Goal: Information Seeking & Learning: Learn about a topic

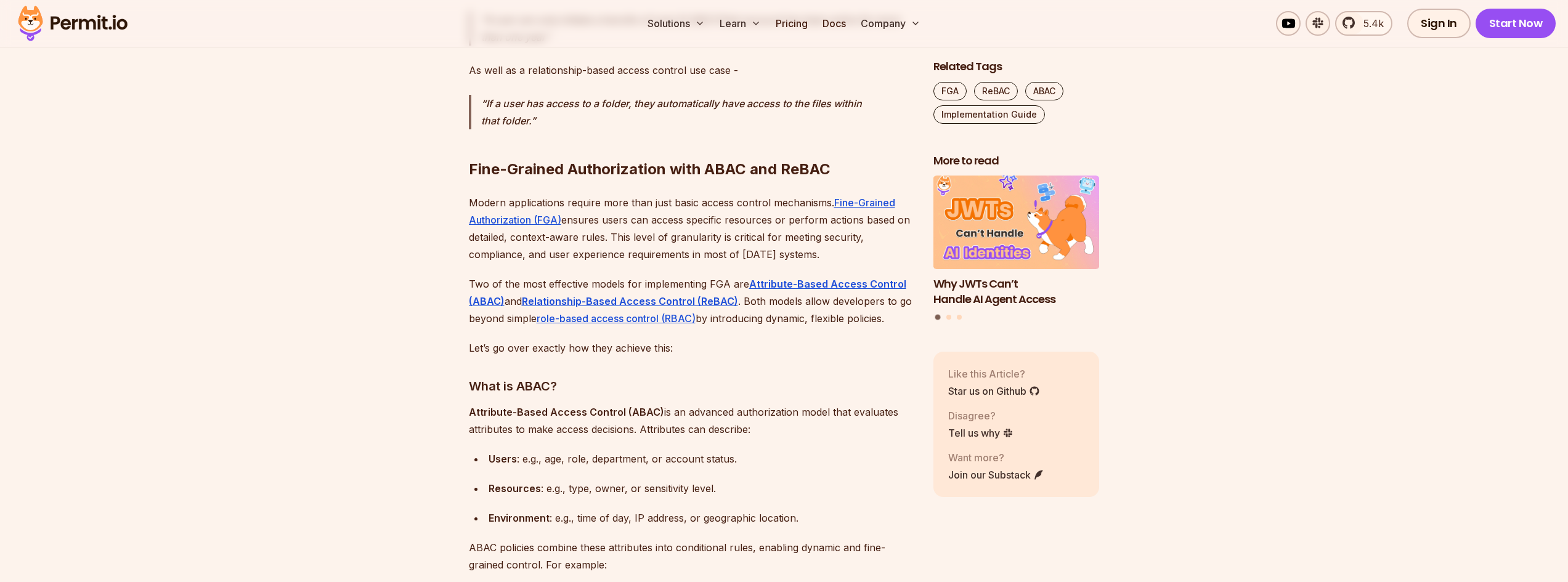
scroll to position [1231, 0]
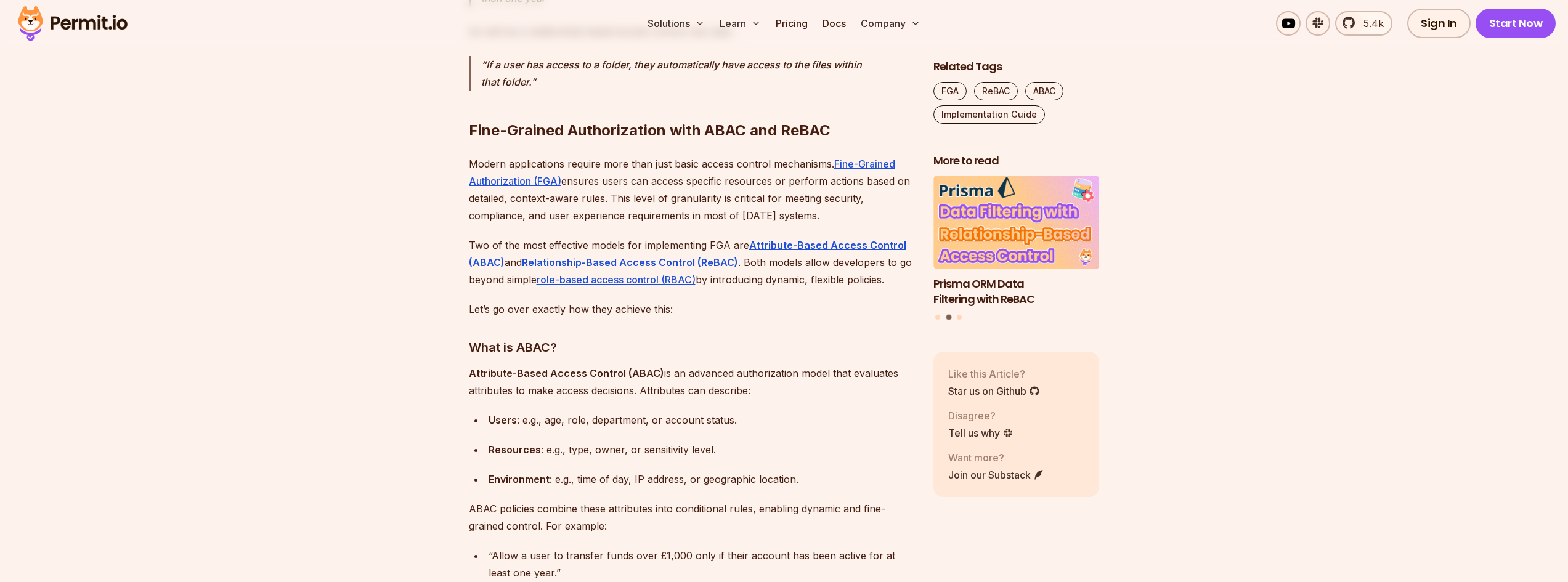
click at [647, 192] on p "Modern applications require more than just basic access control mechanisms. Fin…" at bounding box center [691, 189] width 445 height 69
click at [646, 184] on p "Modern applications require more than just basic access control mechanisms. Fin…" at bounding box center [691, 189] width 445 height 69
click at [658, 184] on p "Modern applications require more than just basic access control mechanisms. Fin…" at bounding box center [691, 189] width 445 height 69
drag, startPoint x: 634, startPoint y: 185, endPoint x: 654, endPoint y: 185, distance: 20.0
click at [647, 187] on p "Modern applications require more than just basic access control mechanisms. Fin…" at bounding box center [691, 189] width 445 height 69
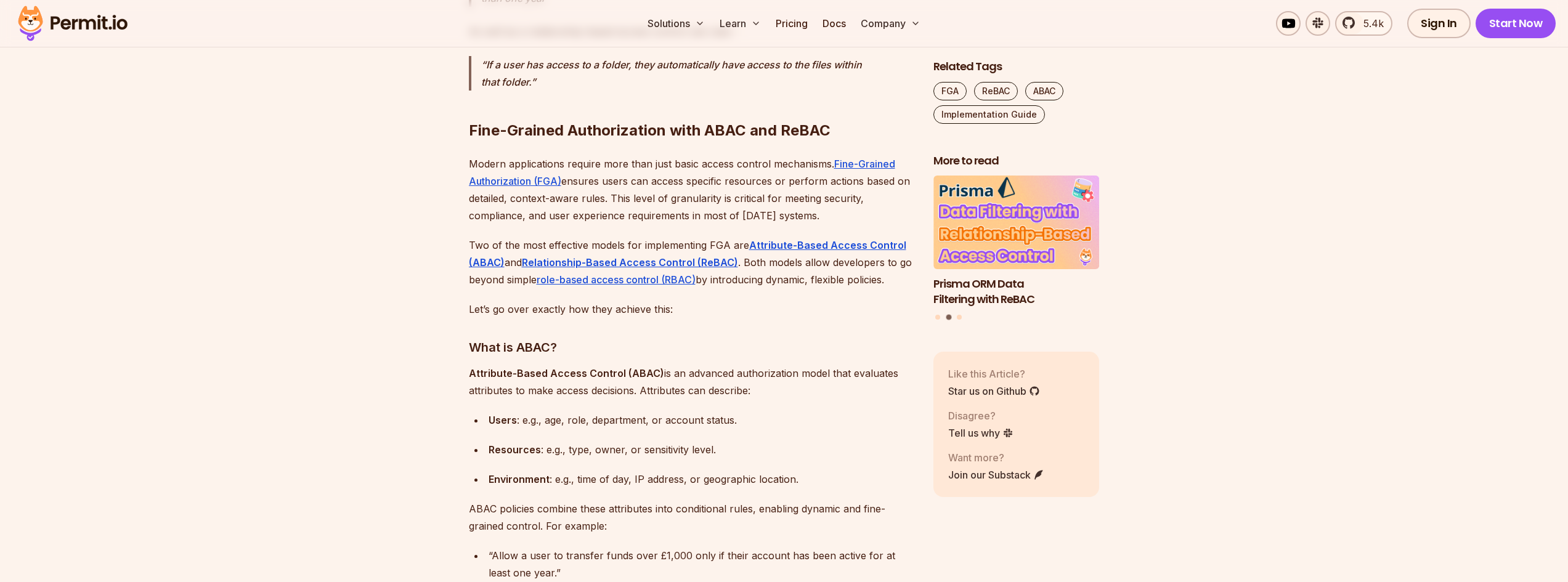
click at [655, 185] on p "Modern applications require more than just basic access control mechanisms. Fin…" at bounding box center [691, 189] width 445 height 69
drag, startPoint x: 625, startPoint y: 189, endPoint x: 649, endPoint y: 189, distance: 24.0
click at [627, 189] on p "Modern applications require more than just basic access control mechanisms. Fin…" at bounding box center [691, 189] width 445 height 69
drag, startPoint x: 652, startPoint y: 189, endPoint x: 618, endPoint y: 185, distance: 34.2
click at [649, 189] on p "Modern applications require more than just basic access control mechanisms. Fin…" at bounding box center [691, 189] width 445 height 69
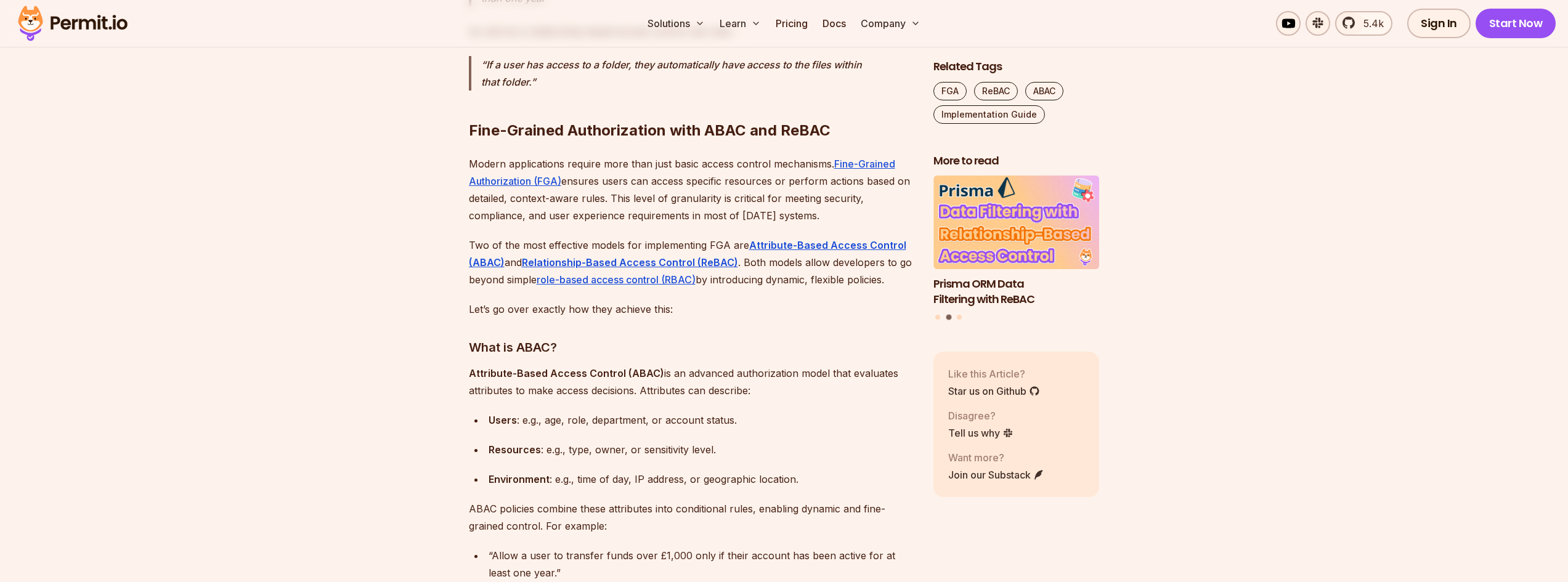
click at [618, 185] on p "Modern applications require more than just basic access control mechanisms. Fin…" at bounding box center [691, 189] width 445 height 69
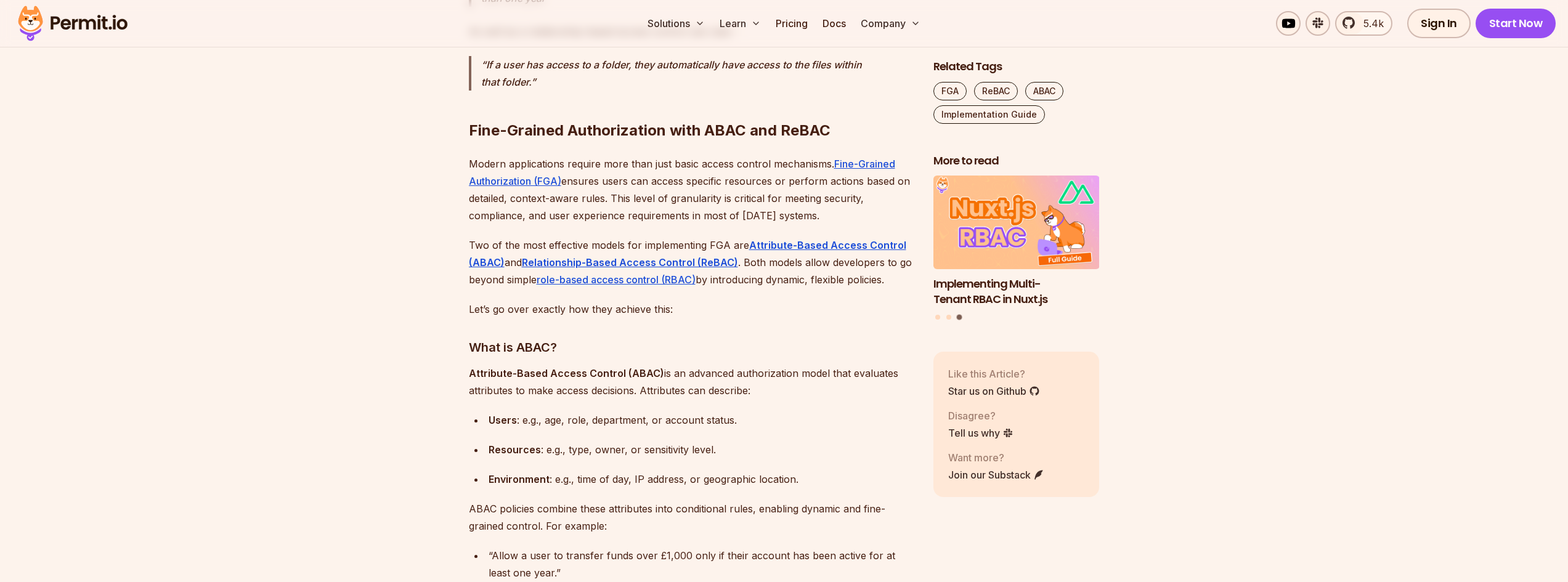
click at [658, 188] on p "Modern applications require more than just basic access control mechanisms. Fin…" at bounding box center [691, 189] width 445 height 69
click at [676, 204] on p "Modern applications require more than just basic access control mechanisms. Fin…" at bounding box center [691, 189] width 445 height 69
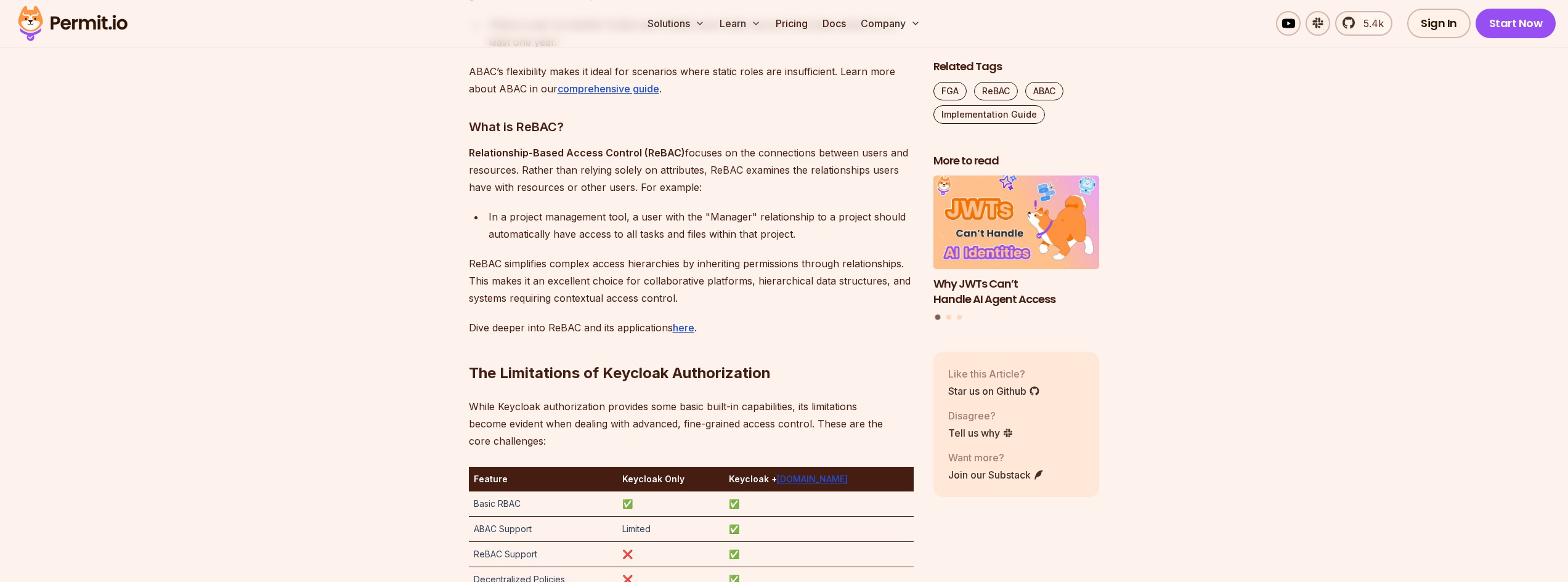
scroll to position [1785, 0]
